Goal: Obtain resource: Download file/media

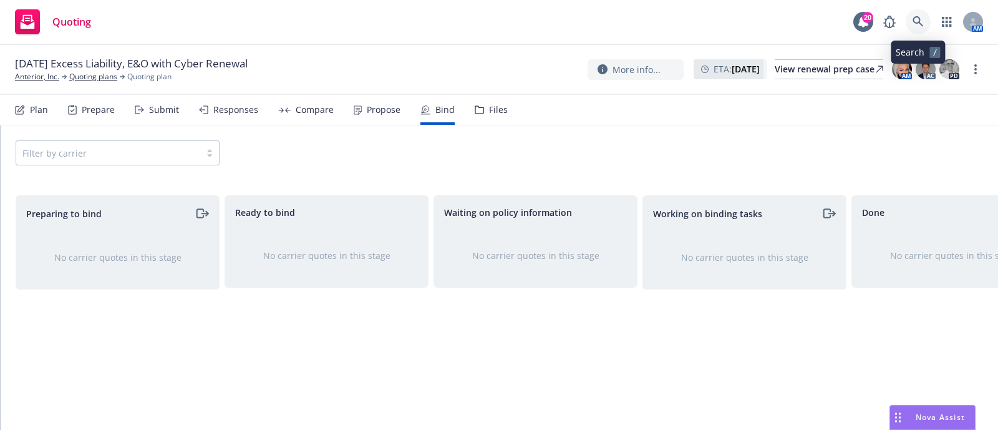
click at [917, 30] on link at bounding box center [917, 21] width 25 height 25
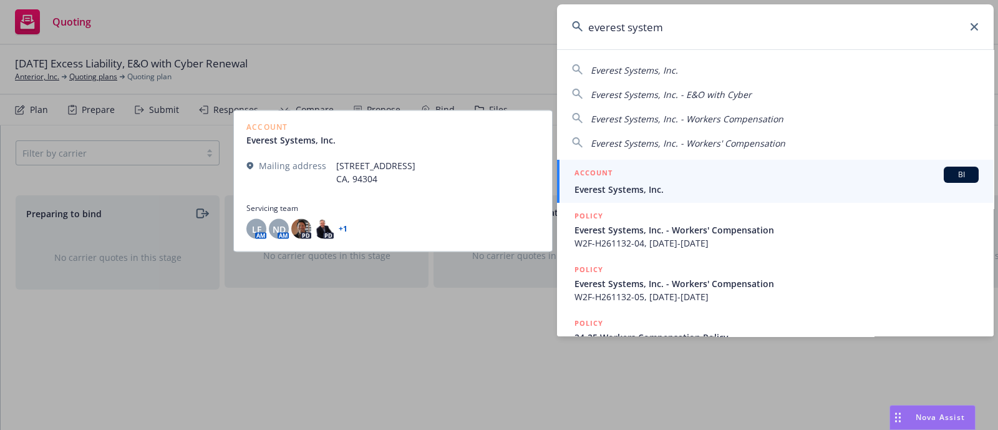
type input "everest system"
click at [637, 189] on span "Everest Systems, Inc." at bounding box center [776, 189] width 404 height 13
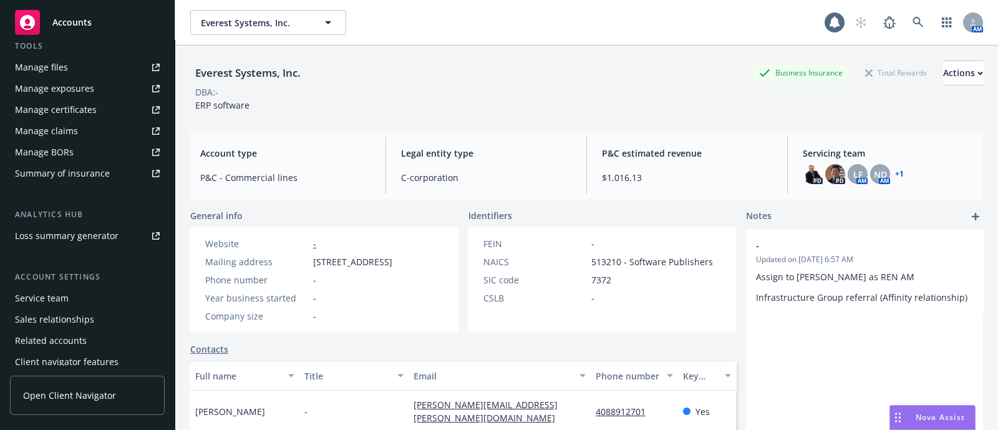
scroll to position [365, 0]
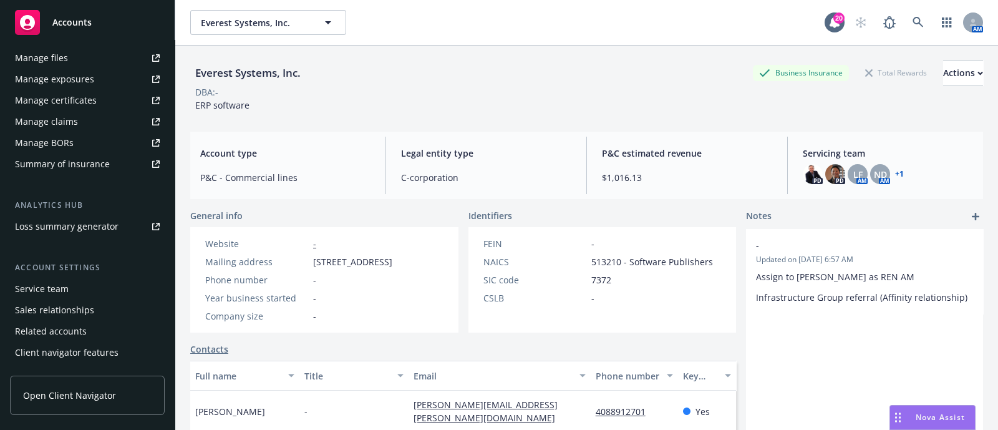
click at [80, 57] on link "Manage files" at bounding box center [87, 58] width 155 height 20
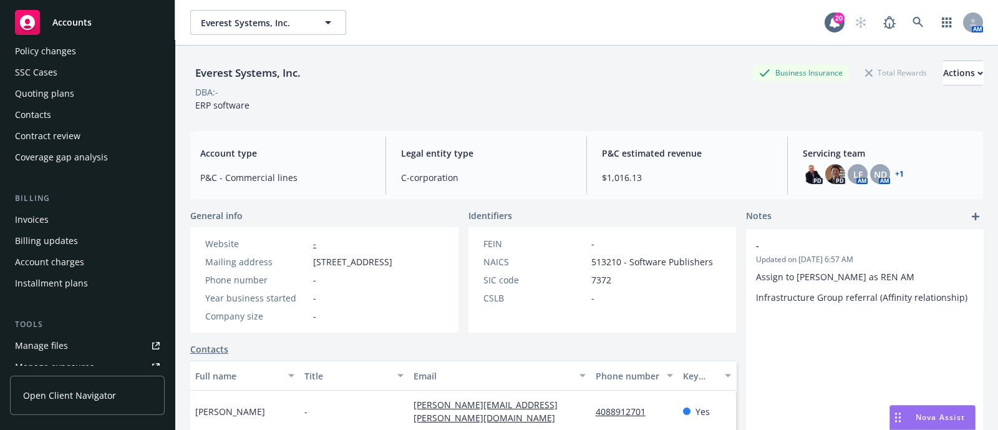
scroll to position [0, 0]
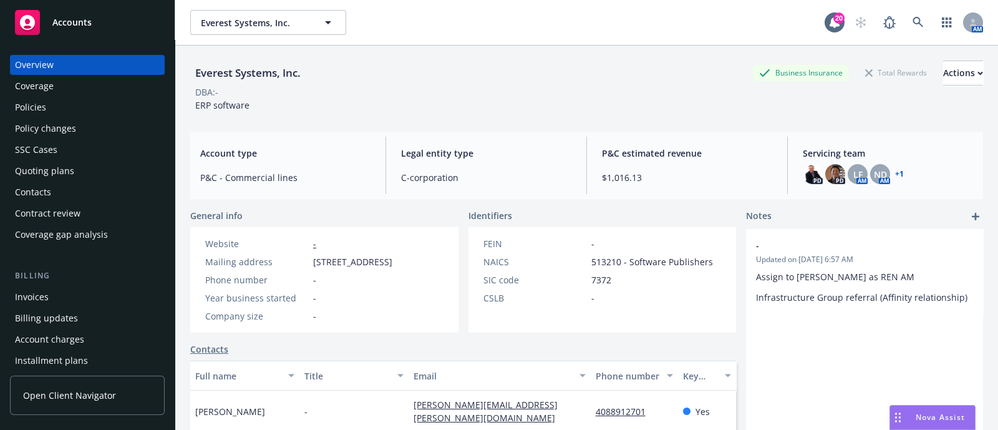
click at [74, 101] on div "Policies" at bounding box center [87, 107] width 145 height 20
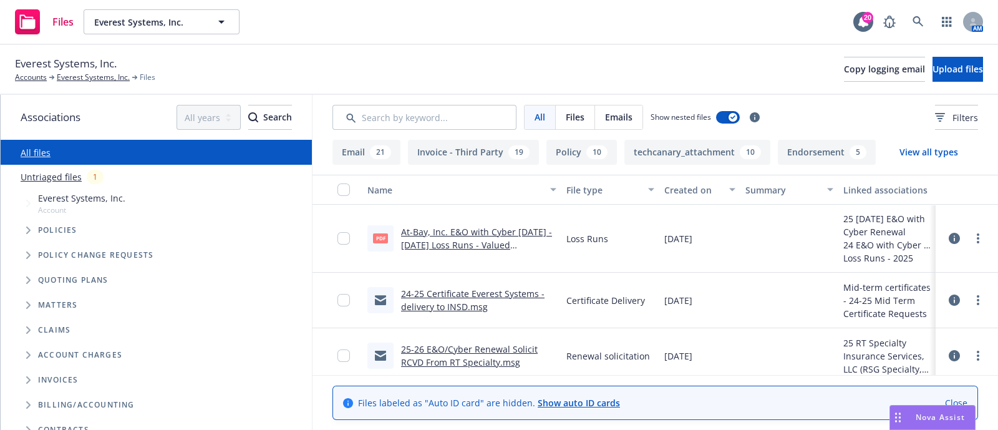
click at [465, 302] on link "24-25 Certificate Everest Systems - delivery to INSD.msg" at bounding box center [472, 299] width 143 height 25
